Goal: Transaction & Acquisition: Book appointment/travel/reservation

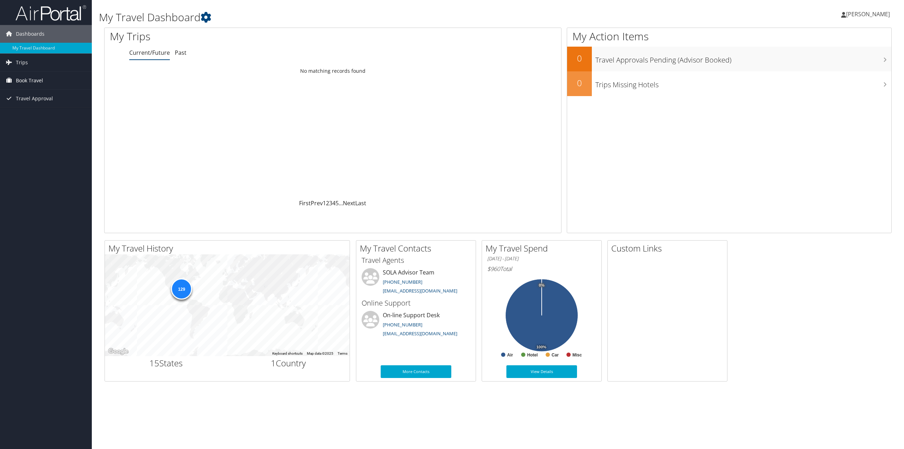
click at [15, 82] on link "Book Travel" at bounding box center [46, 81] width 92 height 18
click at [36, 102] on link "Book/Manage Online Trips" at bounding box center [46, 105] width 92 height 11
click at [47, 103] on link "Book/Manage Online Trips" at bounding box center [46, 105] width 92 height 11
